Goal: Transaction & Acquisition: Book appointment/travel/reservation

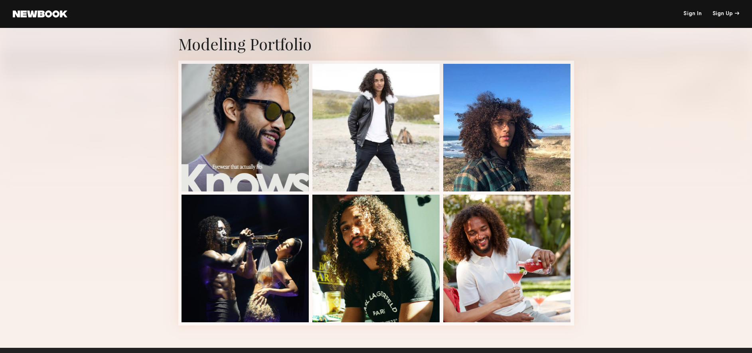
scroll to position [174, 0]
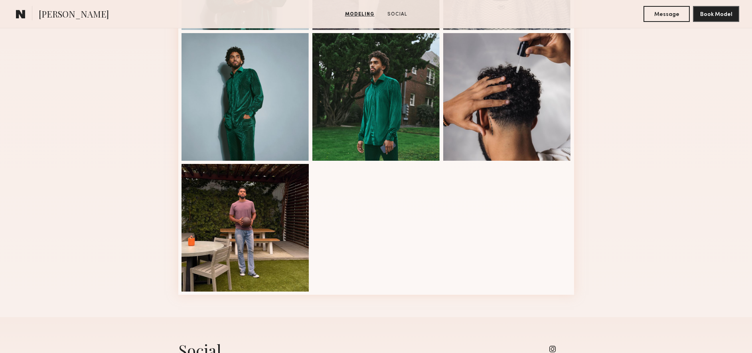
scroll to position [487, 0]
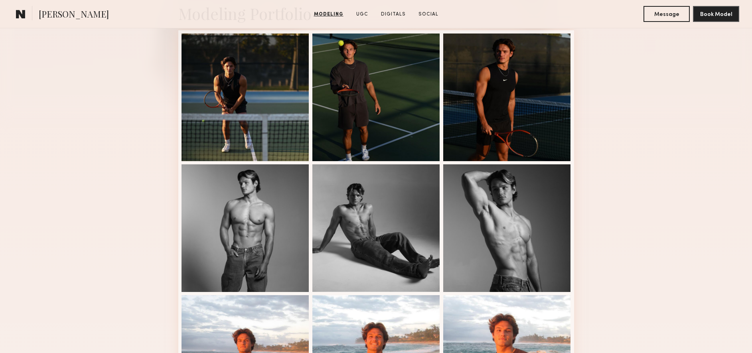
scroll to position [201, 0]
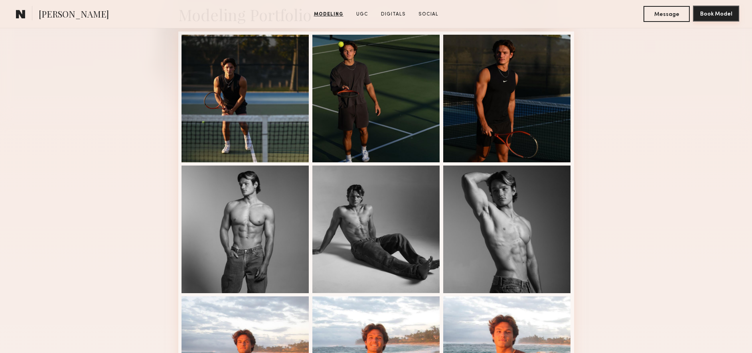
click at [707, 16] on button "Book Model" at bounding box center [716, 14] width 46 height 16
